Goal: Information Seeking & Learning: Learn about a topic

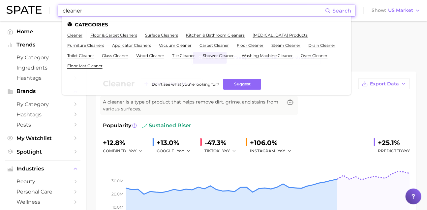
click at [128, 15] on input "cleaner" at bounding box center [193, 10] width 263 height 11
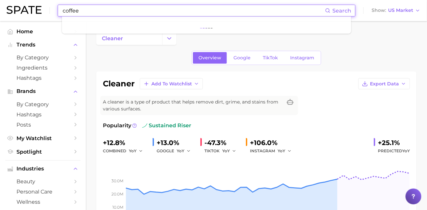
type input "coffee"
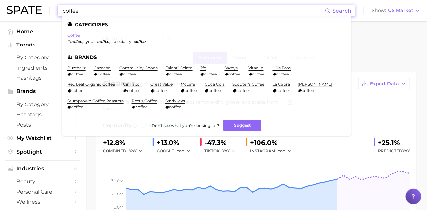
click at [80, 35] on link "coffee" at bounding box center [73, 35] width 13 height 5
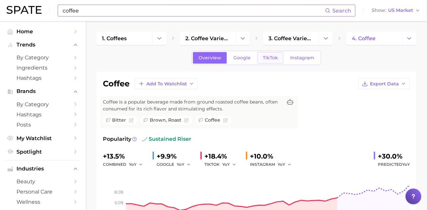
click at [276, 61] on span "TikTok" at bounding box center [270, 58] width 15 height 6
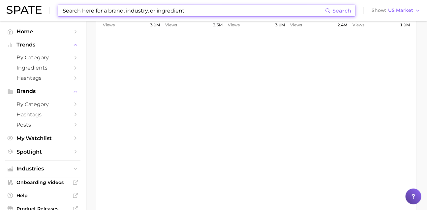
scroll to position [490, 0]
click at [110, 6] on input at bounding box center [193, 10] width 263 height 11
paste input "#type2collagen"
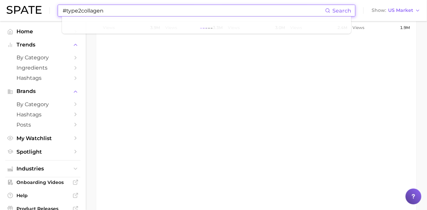
type input "#type2collagen"
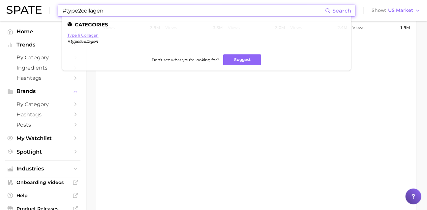
click at [88, 36] on link "type ii collagen" at bounding box center [82, 35] width 31 height 5
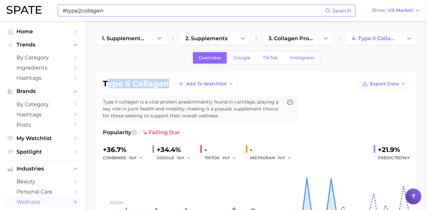
drag, startPoint x: 167, startPoint y: 89, endPoint x: 109, endPoint y: 91, distance: 58.1
click at [109, 88] on h1 "type ii collagen" at bounding box center [136, 84] width 66 height 8
click at [105, 88] on h1 "type ii collagen" at bounding box center [136, 84] width 66 height 8
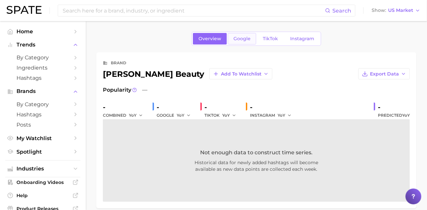
click at [247, 40] on span "Google" at bounding box center [241, 39] width 17 height 6
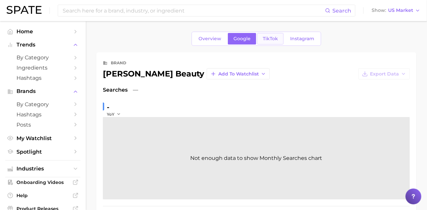
click at [268, 41] on span "TikTok" at bounding box center [270, 39] width 15 height 6
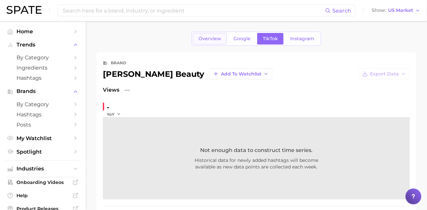
click at [198, 35] on link "Overview" at bounding box center [210, 39] width 34 height 12
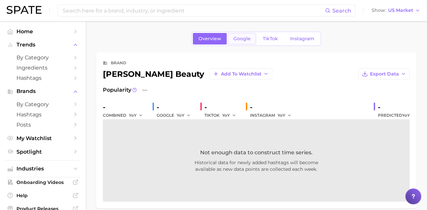
click at [233, 36] on span "Google" at bounding box center [241, 39] width 17 height 6
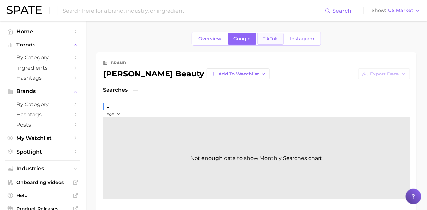
click at [258, 37] on link "TikTok" at bounding box center [270, 39] width 26 height 12
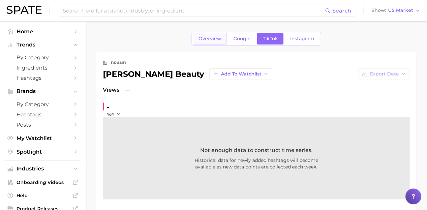
click at [203, 37] on span "Overview" at bounding box center [210, 39] width 23 height 6
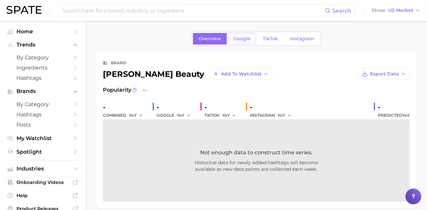
click at [228, 42] on link "Google" at bounding box center [242, 39] width 28 height 12
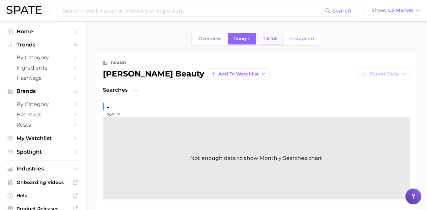
click at [272, 40] on span "TikTok" at bounding box center [270, 39] width 15 height 6
